Goal: Information Seeking & Learning: Find specific fact

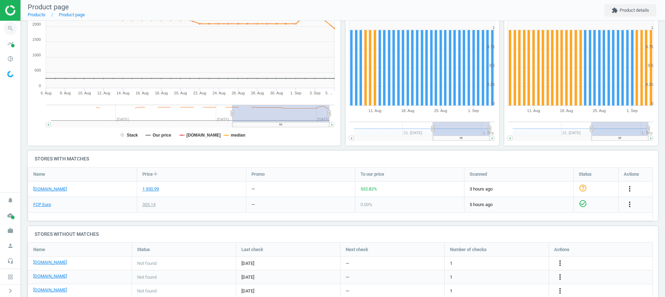
click at [10, 29] on icon "search" at bounding box center [10, 28] width 13 height 13
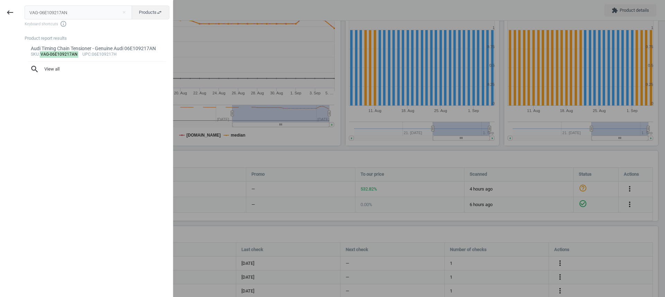
click at [45, 17] on input "VAG-06E109217AN" at bounding box center [79, 13] width 108 height 14
type input "SAC-1878005620"
click at [45, 53] on mark "SAC-1878005620" at bounding box center [57, 54] width 35 height 7
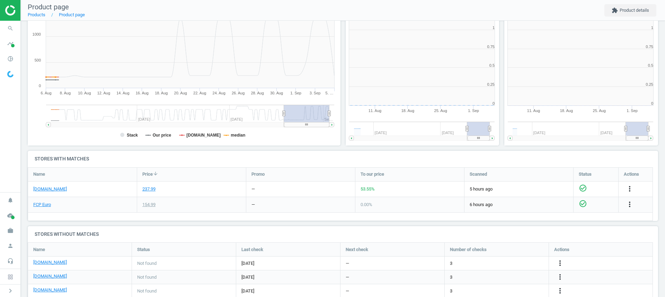
scroll to position [149, 163]
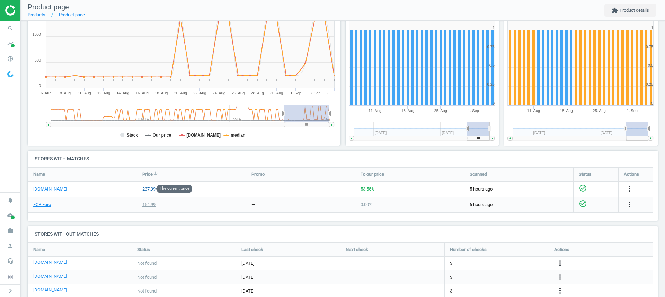
click at [150, 189] on div "237.99" at bounding box center [148, 189] width 13 height 6
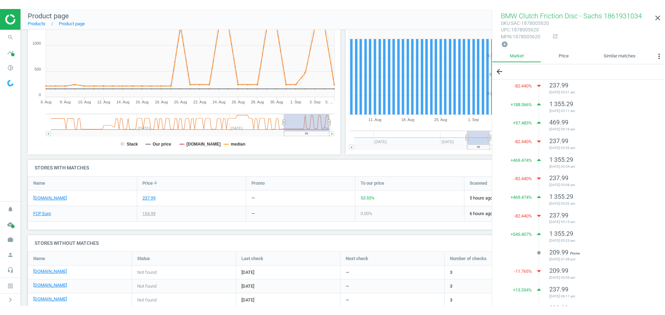
scroll to position [0, 0]
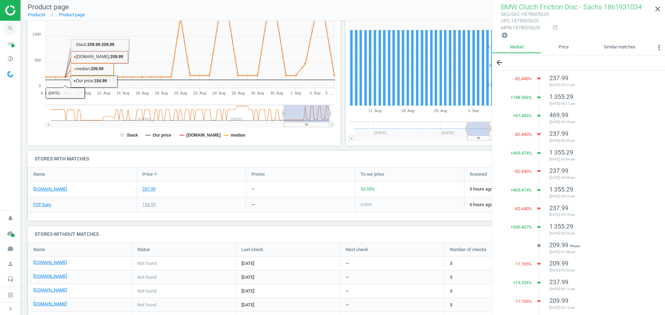
click at [11, 29] on icon "search" at bounding box center [10, 28] width 13 height 13
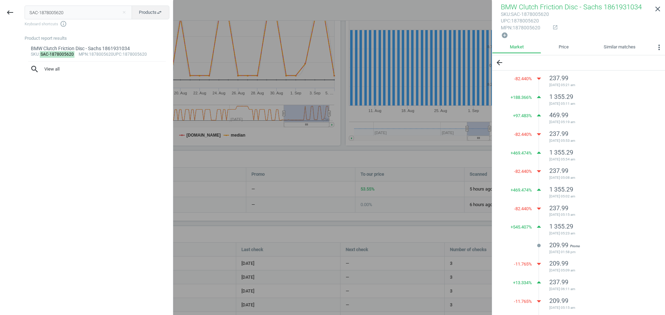
click at [73, 12] on input "SAC-1878005620" at bounding box center [79, 13] width 108 height 14
type input "VOL-31465786"
click at [59, 56] on mark "VOL-31465786" at bounding box center [55, 54] width 30 height 7
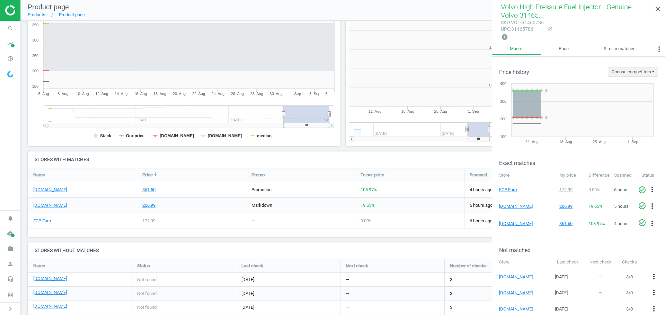
scroll to position [149, 163]
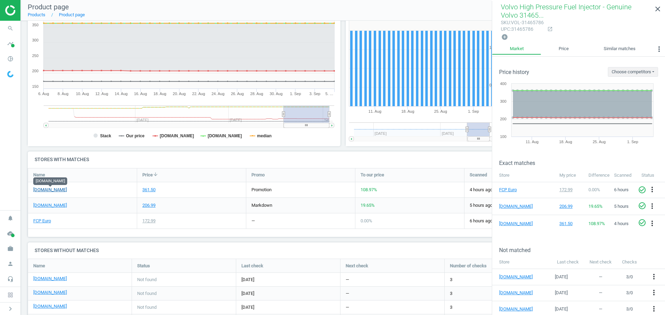
click at [57, 190] on link "[DOMAIN_NAME]" at bounding box center [50, 190] width 34 height 6
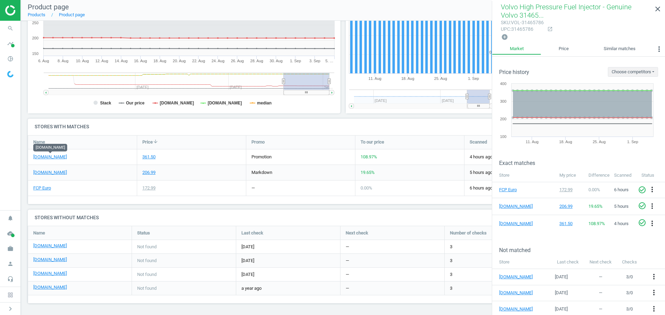
scroll to position [137, 0]
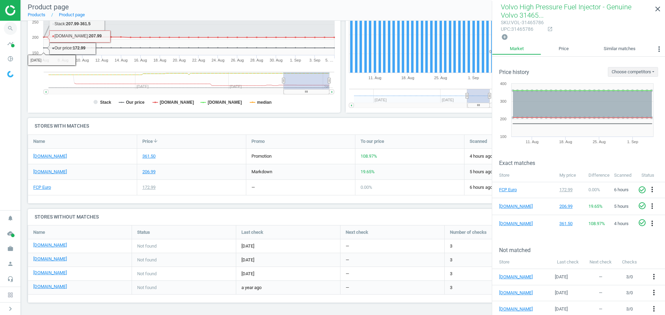
click at [10, 29] on icon "search" at bounding box center [10, 28] width 13 height 13
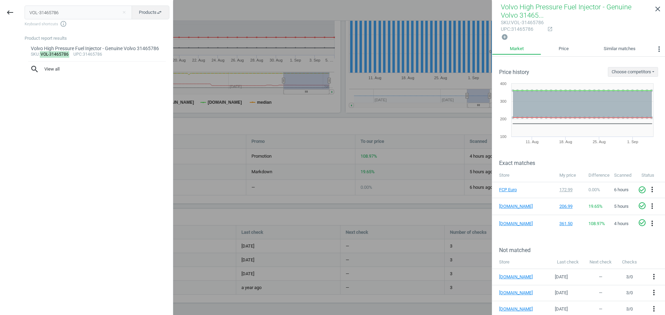
click at [50, 11] on input "VOL-31465786" at bounding box center [79, 13] width 108 height 14
type input "BMW-11157848155"
click at [58, 54] on mark "BMW-11157848155" at bounding box center [59, 54] width 39 height 7
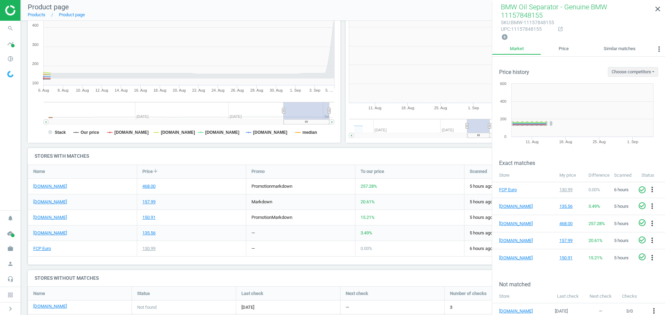
scroll to position [3, 3]
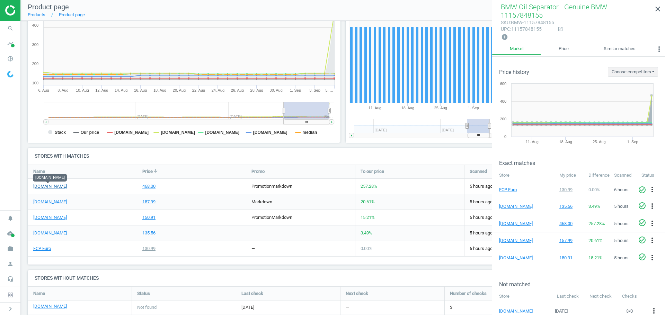
click at [59, 186] on link "[DOMAIN_NAME]" at bounding box center [50, 186] width 34 height 6
click at [53, 202] on link "[DOMAIN_NAME]" at bounding box center [50, 202] width 34 height 6
click at [48, 219] on link "[DOMAIN_NAME]" at bounding box center [50, 218] width 34 height 6
